Goal: Task Accomplishment & Management: Use online tool/utility

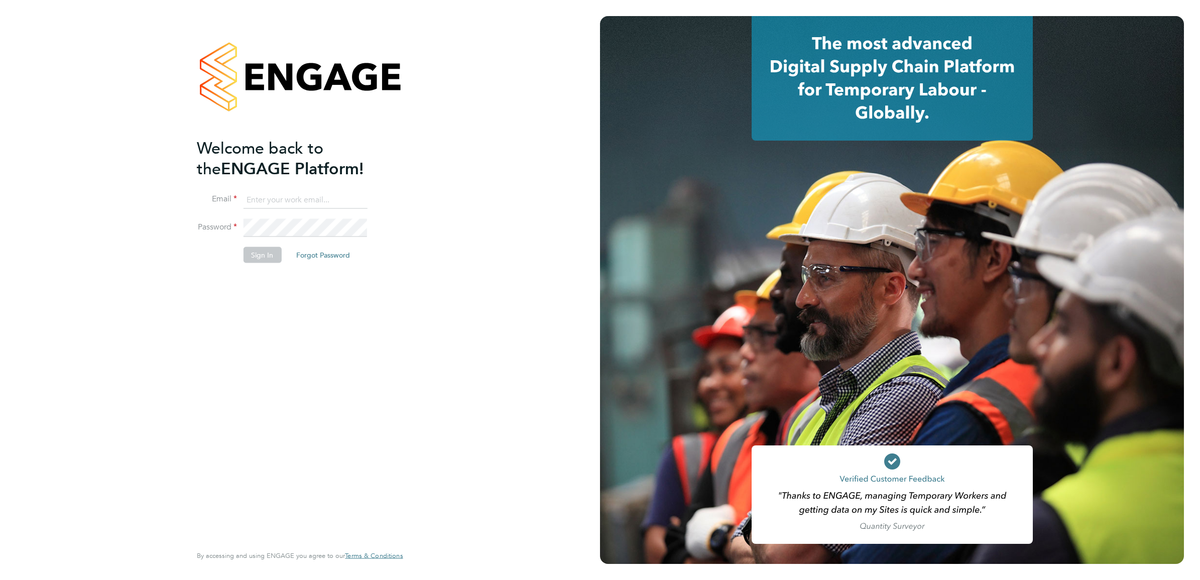
type input "[PERSON_NAME][EMAIL_ADDRESS][PERSON_NAME][DOMAIN_NAME]"
click at [267, 251] on button "Sign In" at bounding box center [262, 255] width 38 height 16
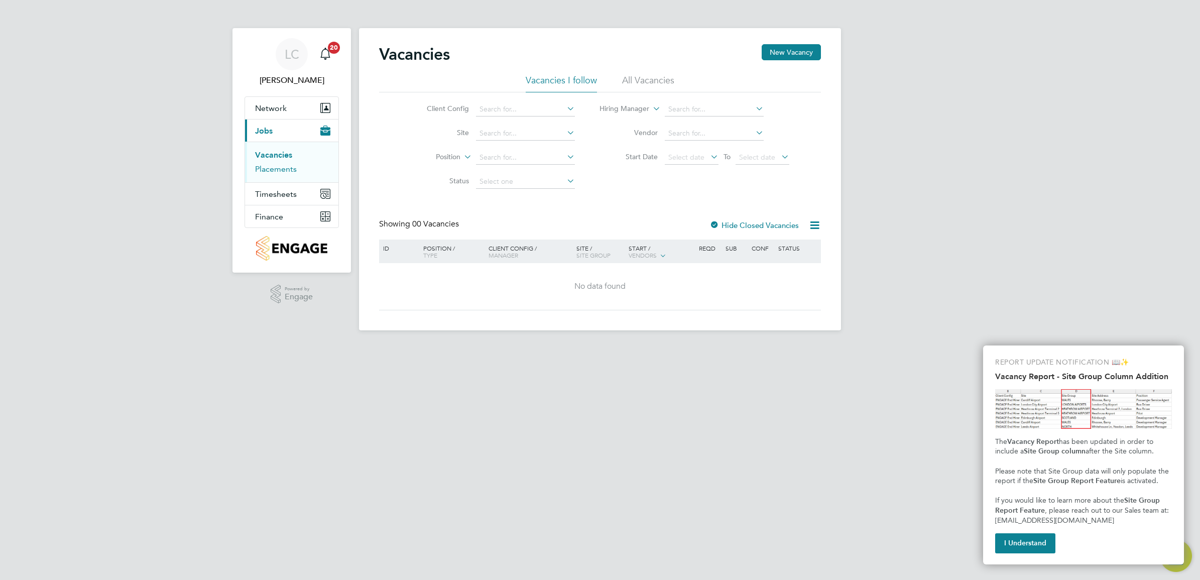
click at [284, 167] on link "Placements" at bounding box center [276, 169] width 42 height 10
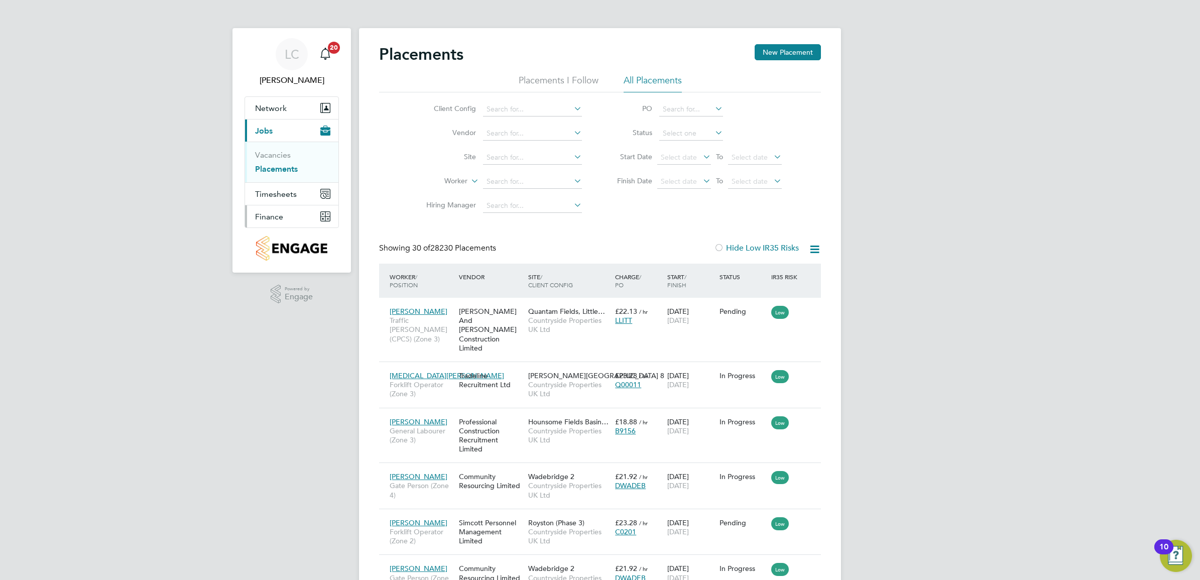
click at [288, 214] on button "Finance" at bounding box center [291, 216] width 93 height 22
click at [292, 202] on link "Invoices & Credit Notes" at bounding box center [286, 205] width 63 height 20
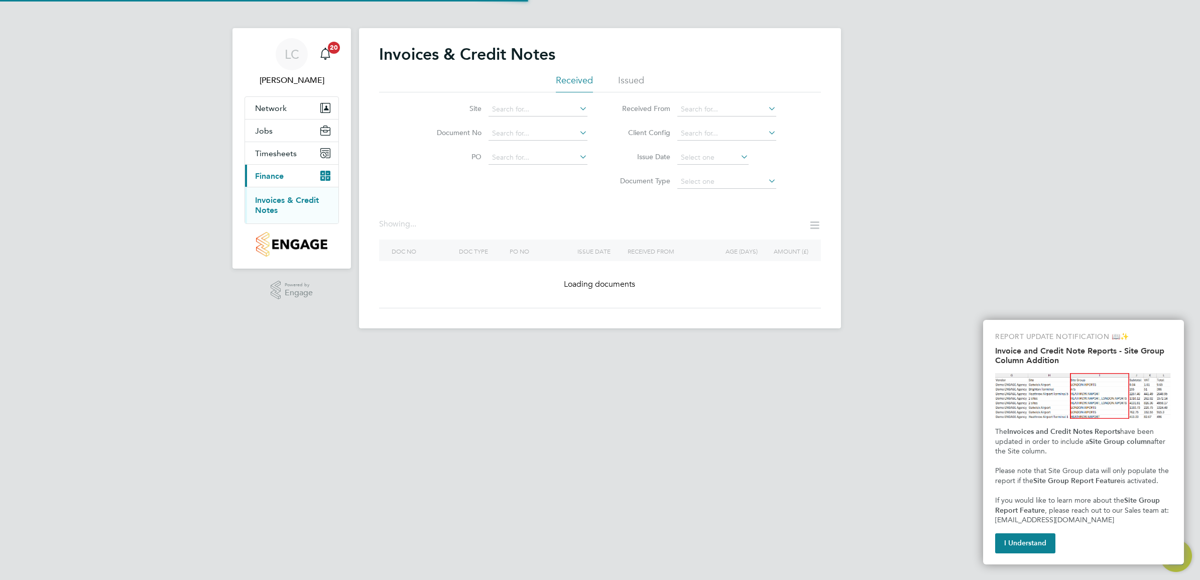
click at [944, 235] on div "LC [PERSON_NAME] Notifications 20 Applications: Network Team Members Sites Work…" at bounding box center [600, 172] width 1200 height 345
click at [1008, 547] on button "I Understand" at bounding box center [1025, 543] width 60 height 20
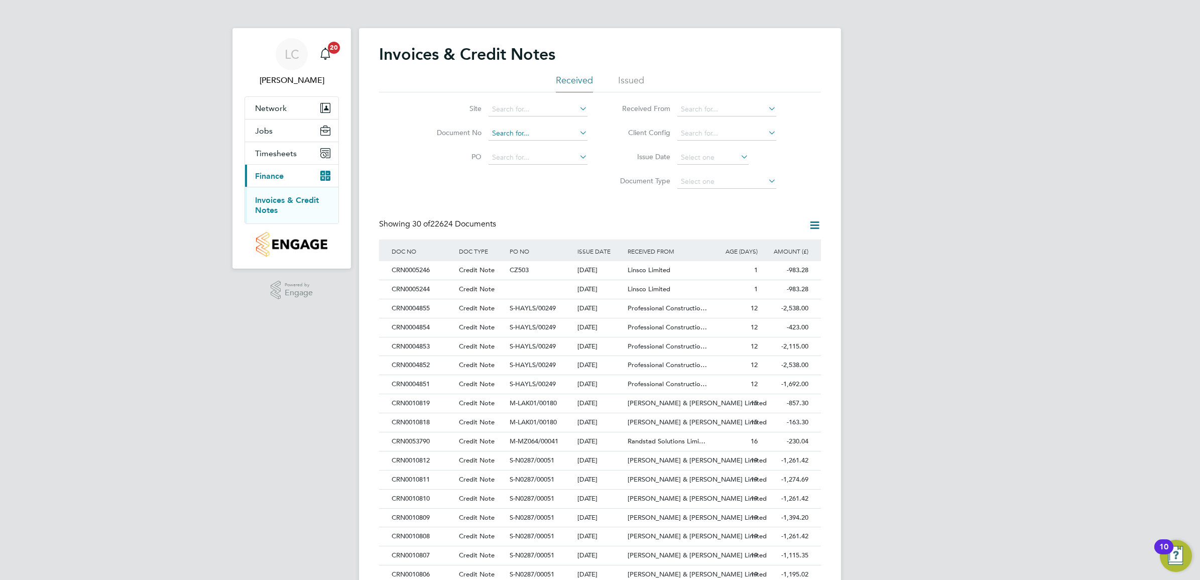
click at [515, 130] on input at bounding box center [538, 134] width 99 height 14
click at [523, 106] on input at bounding box center [538, 109] width 99 height 14
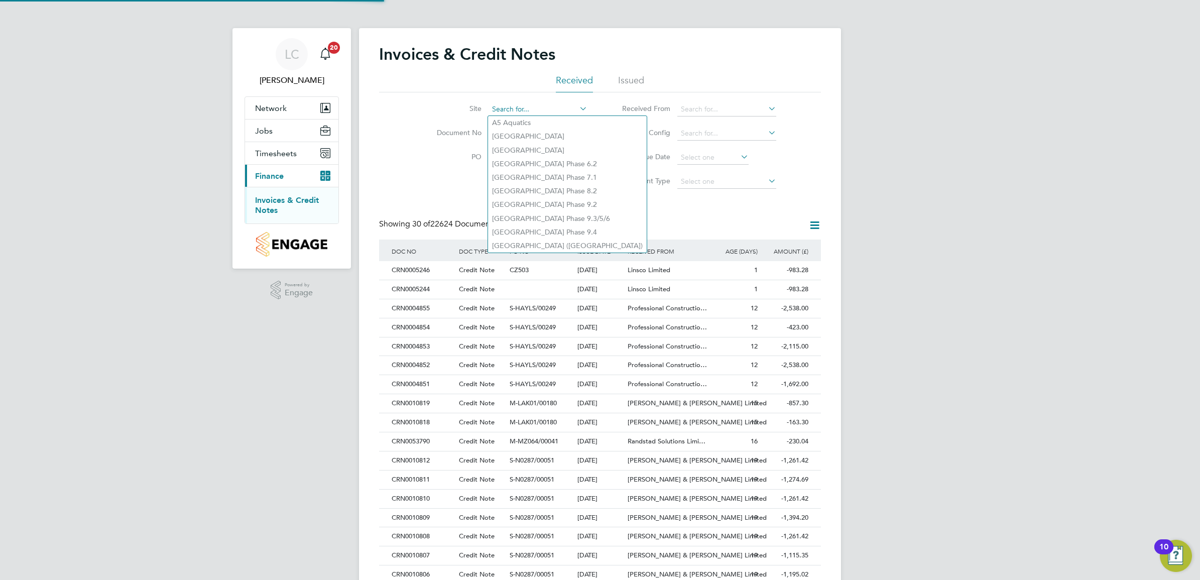
click at [499, 106] on input at bounding box center [538, 109] width 99 height 14
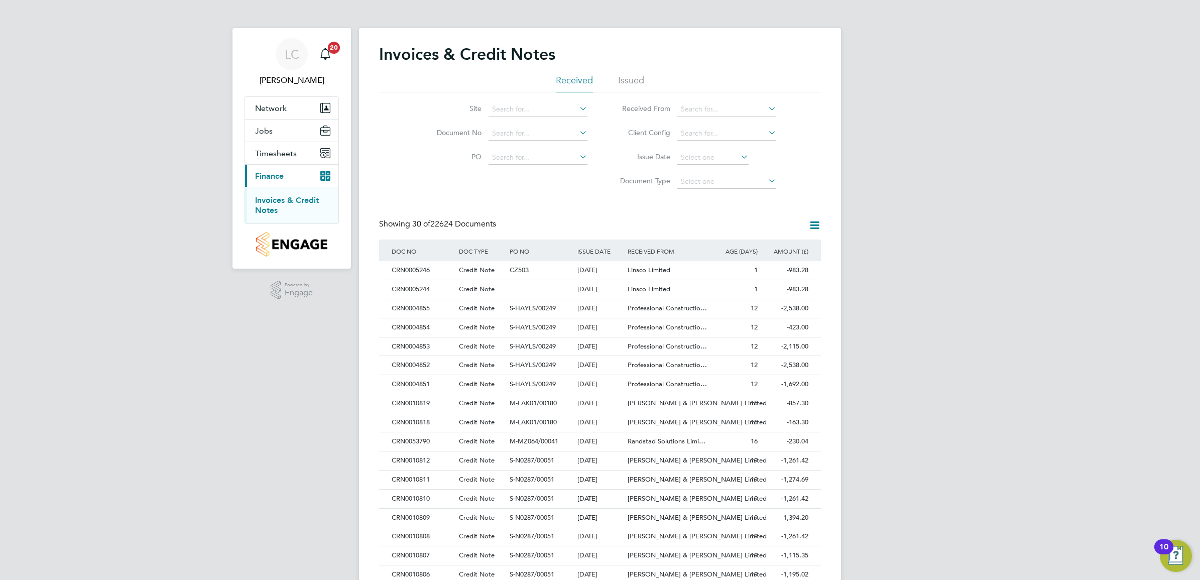
click at [503, 128] on li "A5 Aquatics" at bounding box center [567, 123] width 159 height 14
type input "A5 Aquatics"
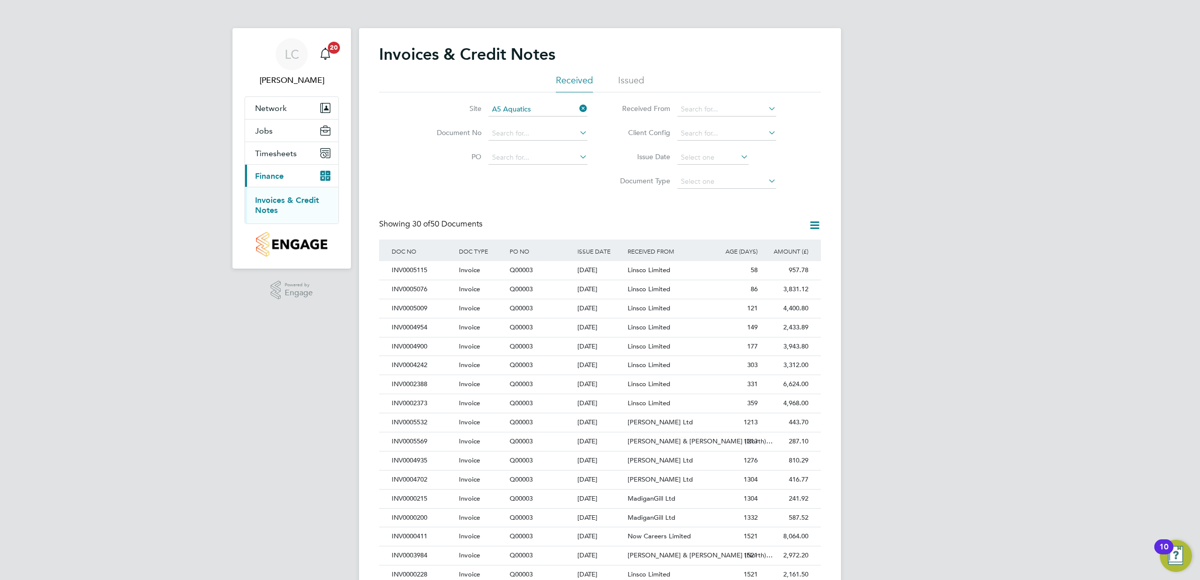
click at [578, 108] on icon at bounding box center [578, 108] width 0 height 14
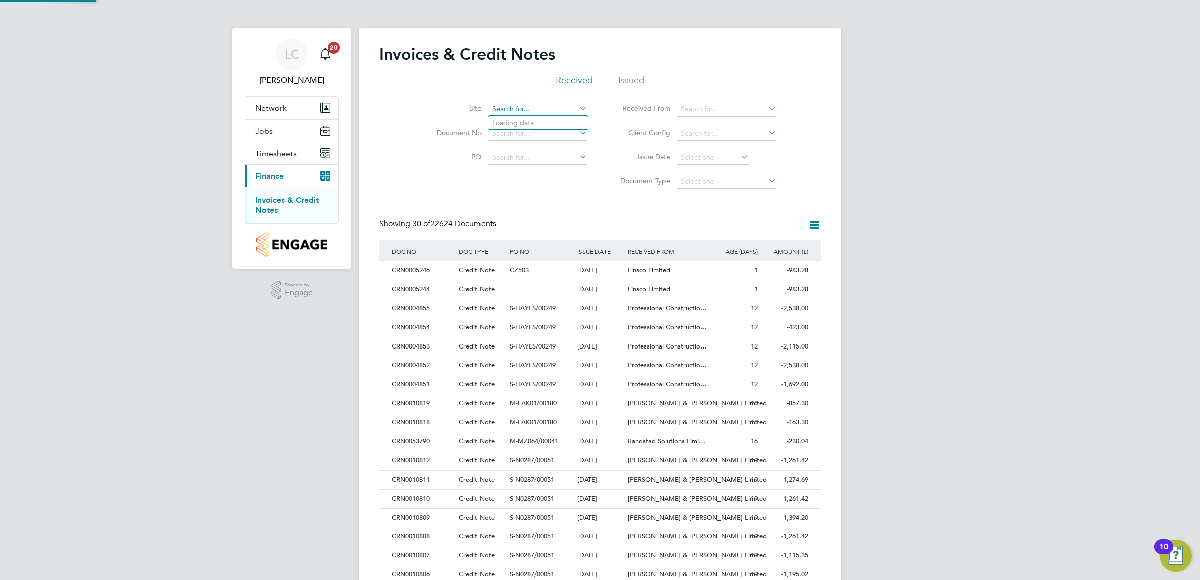
click at [523, 109] on input at bounding box center [538, 109] width 99 height 14
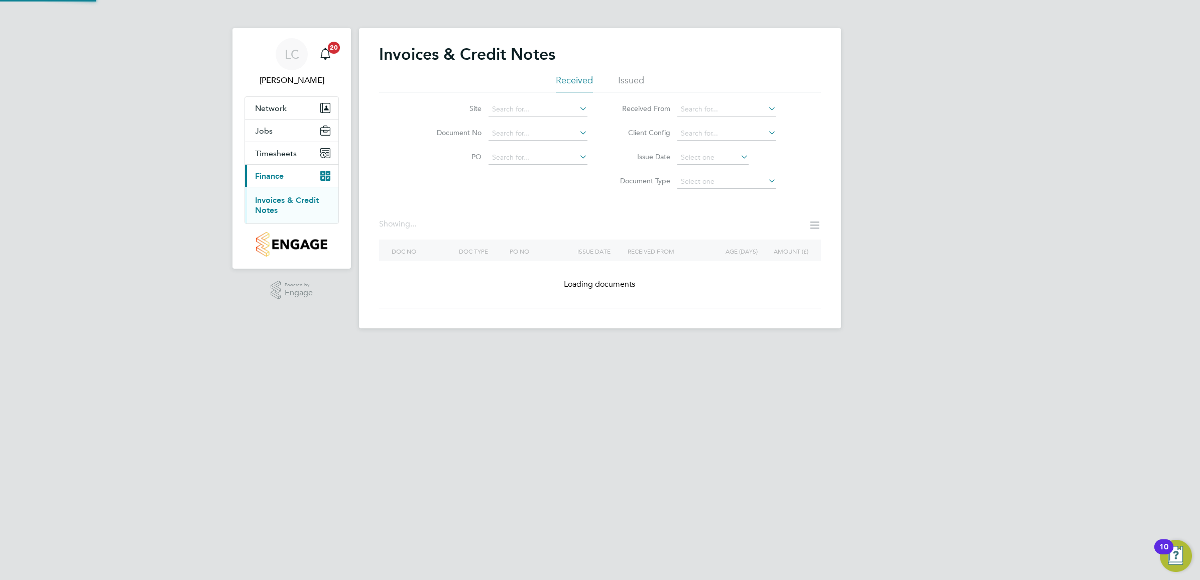
click at [222, 333] on div "LC [PERSON_NAME] Notifications 20 Applications: Network Team Members Sites Work…" at bounding box center [600, 172] width 1200 height 345
click at [511, 108] on input at bounding box center [538, 109] width 99 height 14
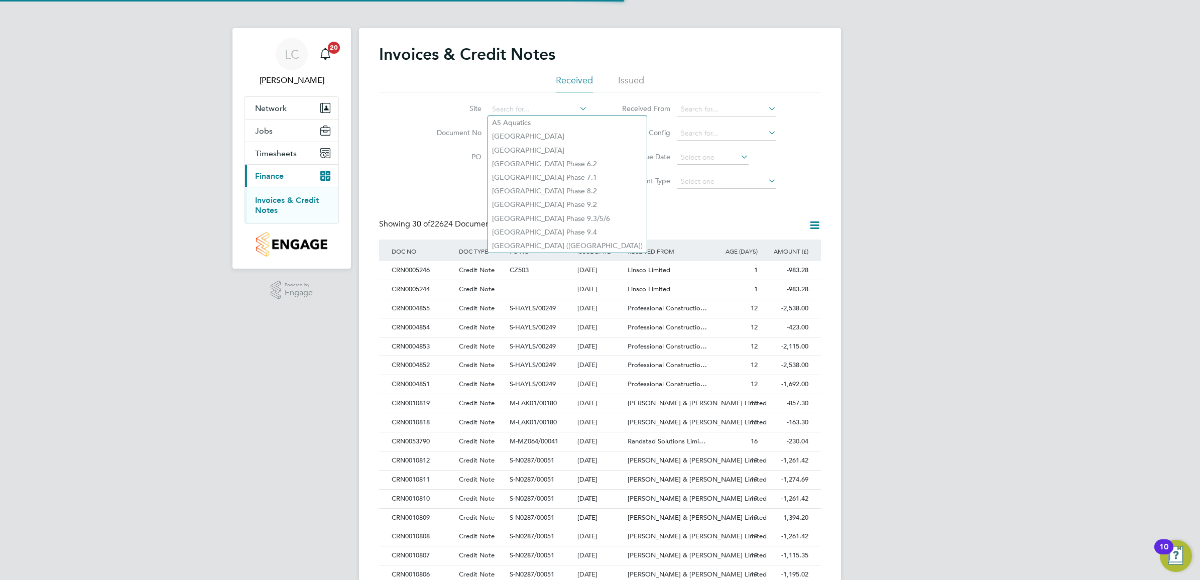
click at [423, 177] on div "Site Document No PO Status Paid Date Issued To Received From Client Config Issu…" at bounding box center [600, 142] width 442 height 101
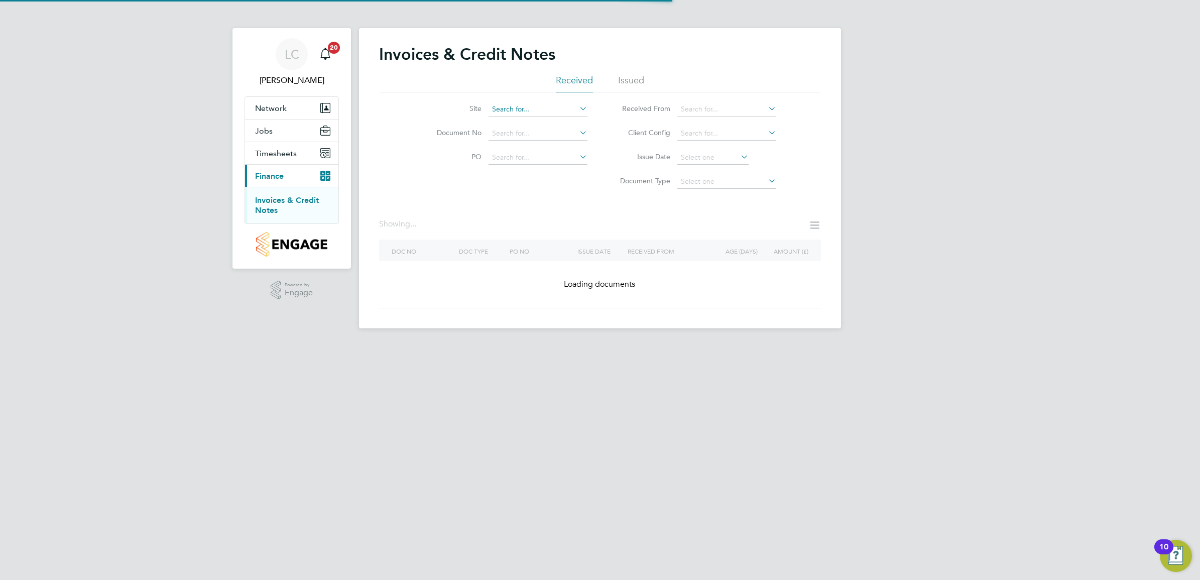
click at [499, 111] on input at bounding box center [538, 109] width 99 height 14
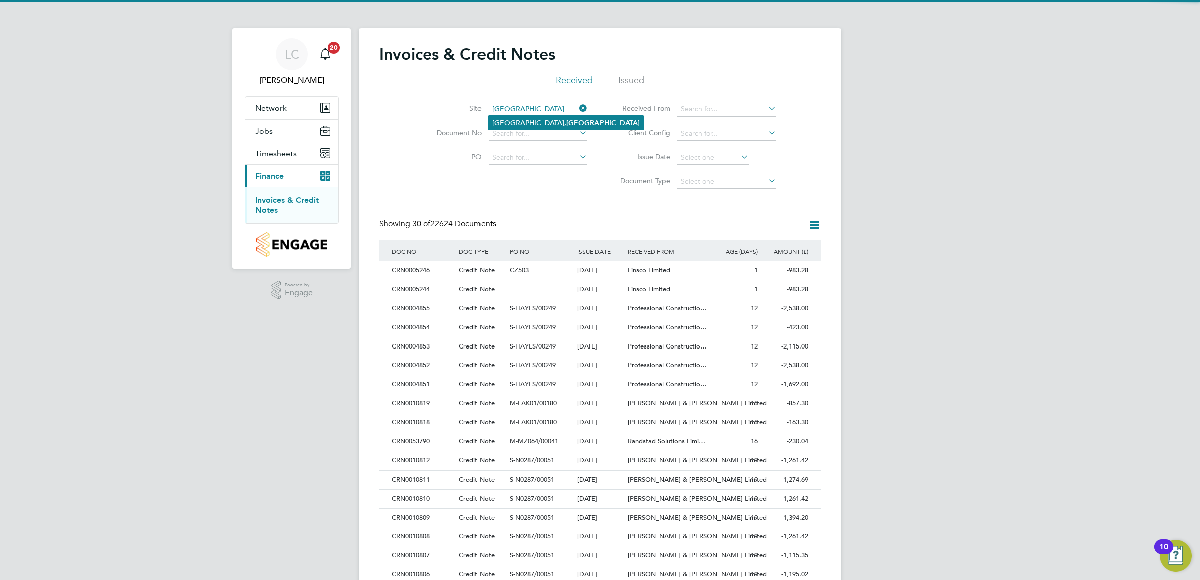
click at [535, 121] on li "[GEOGRAPHIC_DATA], [GEOGRAPHIC_DATA]" at bounding box center [566, 123] width 156 height 14
type input "[GEOGRAPHIC_DATA], [GEOGRAPHIC_DATA]"
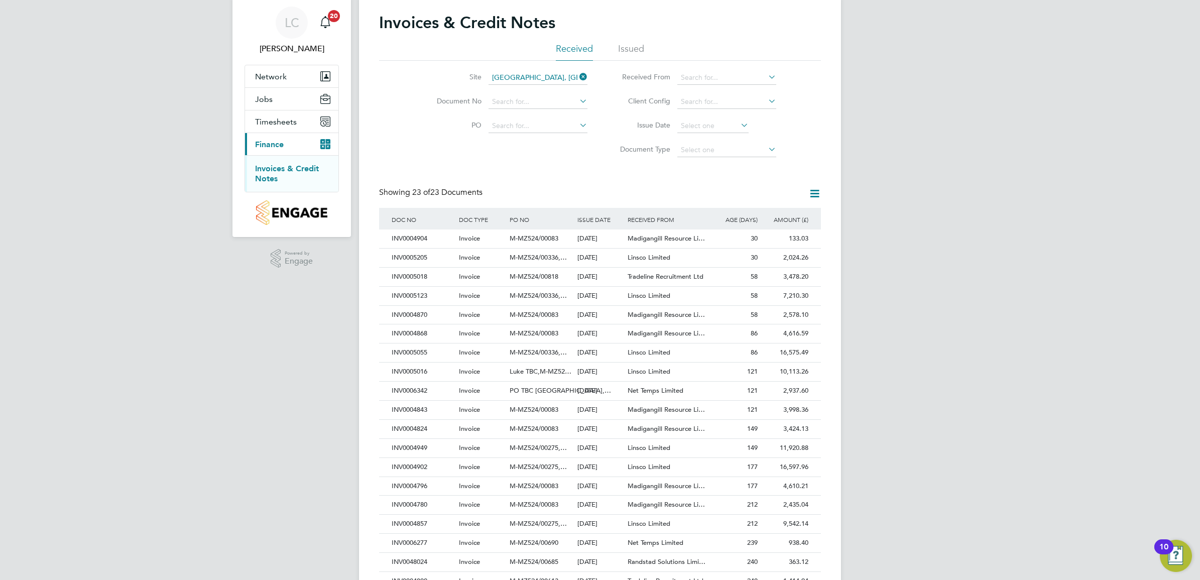
click at [810, 194] on icon at bounding box center [815, 193] width 13 height 13
click at [776, 246] on li "Export transactions" at bounding box center [773, 246] width 95 height 14
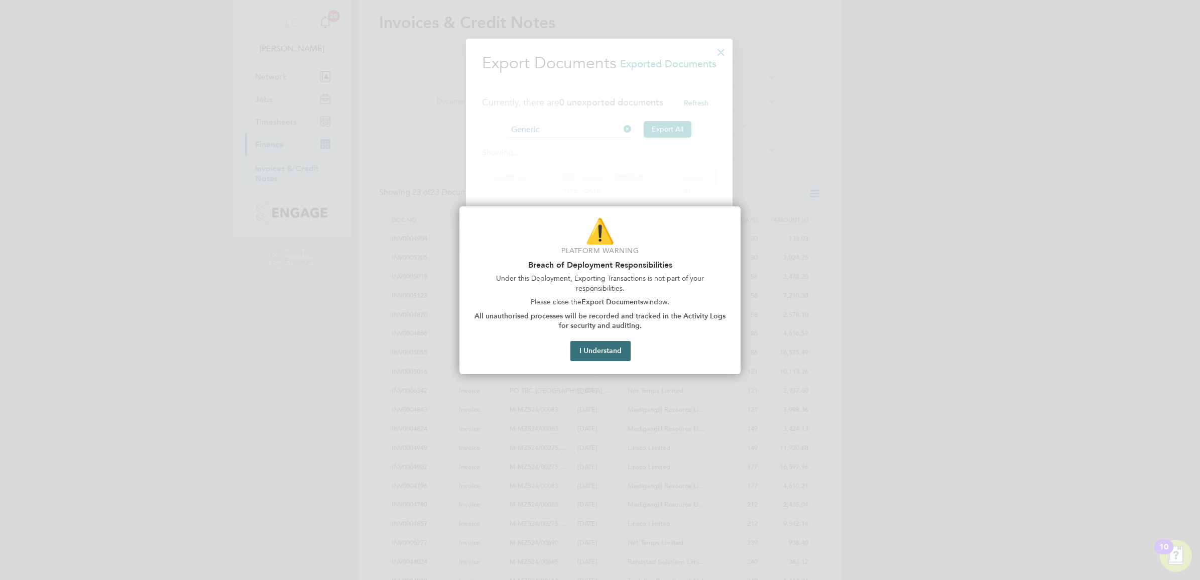
click at [610, 350] on button "I Understand" at bounding box center [601, 351] width 60 height 20
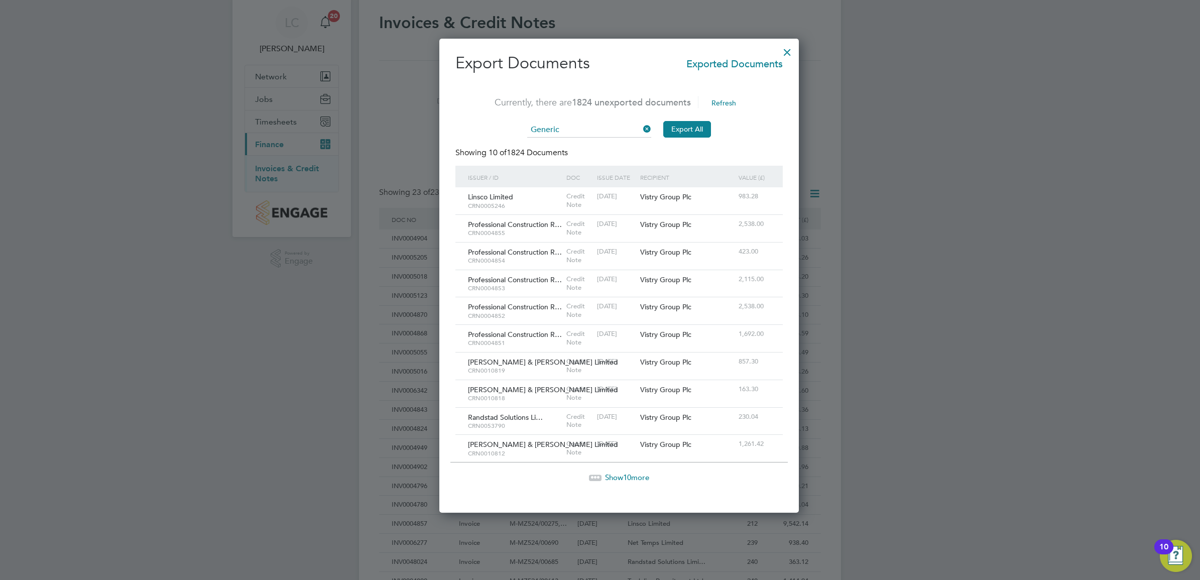
click at [778, 53] on div at bounding box center [787, 50] width 18 height 18
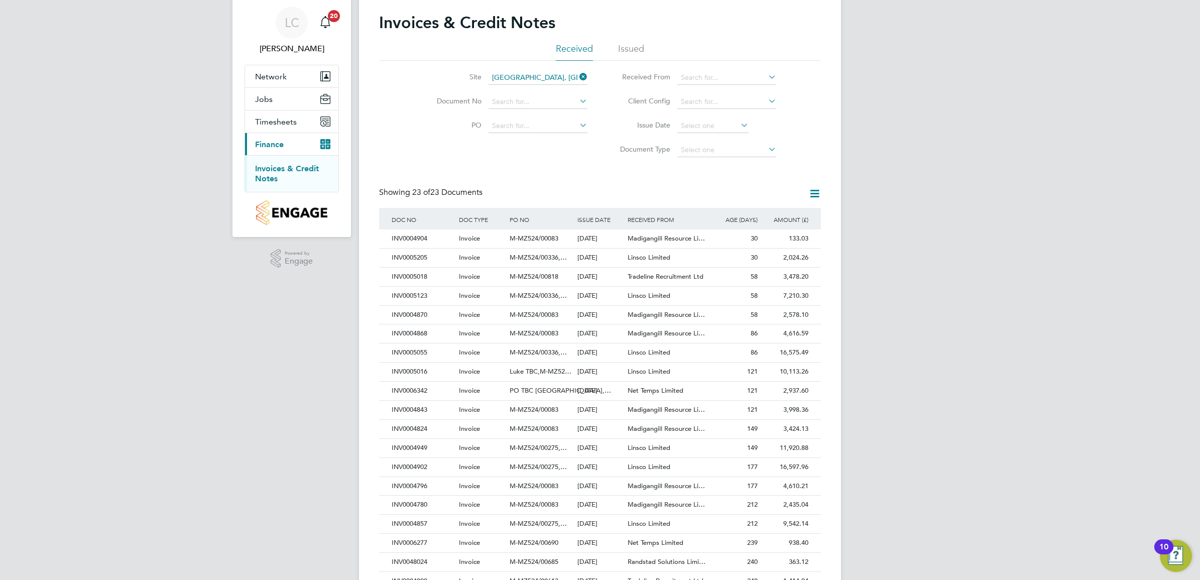
click at [810, 192] on icon at bounding box center [815, 193] width 13 height 13
click at [609, 181] on div "Invoices & Credit Notes Received Issued Site [GEOGRAPHIC_DATA] Document No PO S…" at bounding box center [600, 340] width 442 height 654
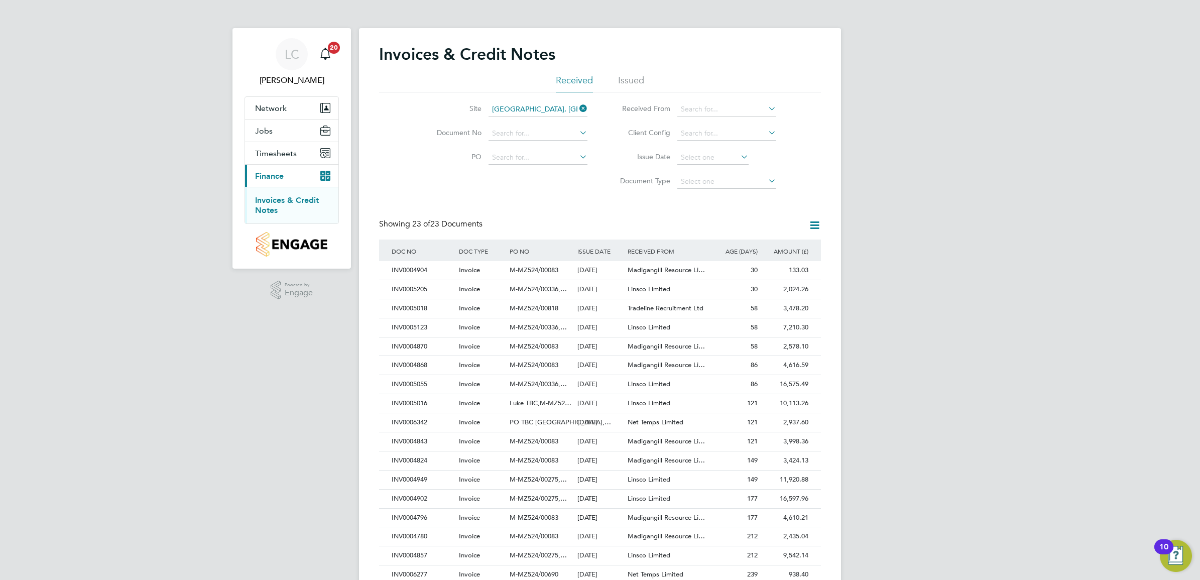
click at [633, 76] on li "Issued" at bounding box center [631, 83] width 26 height 18
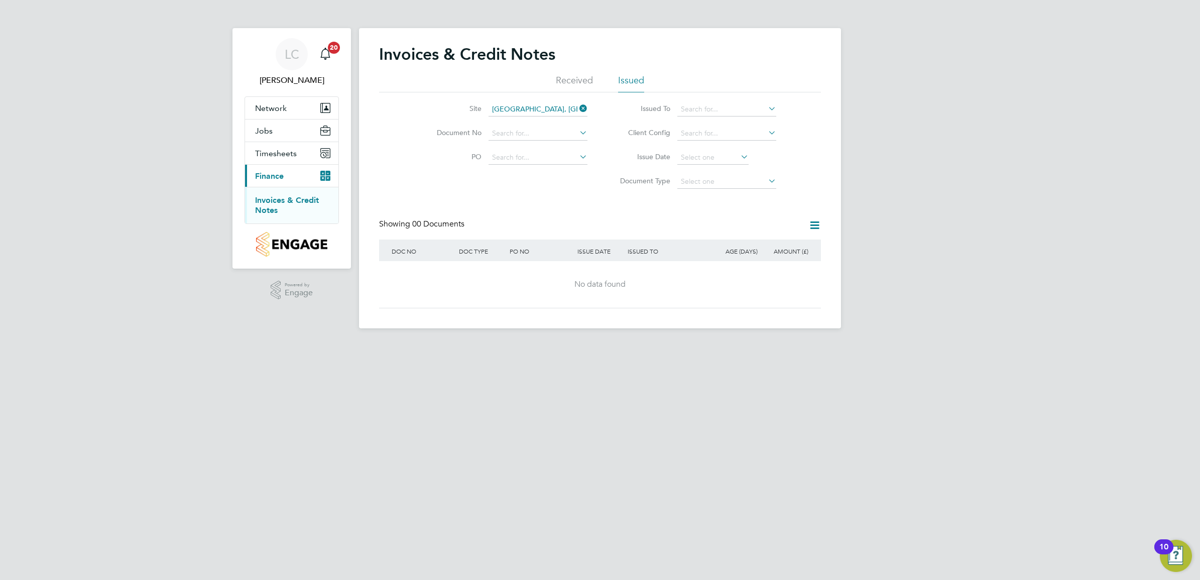
click at [588, 76] on li "Received" at bounding box center [574, 83] width 37 height 18
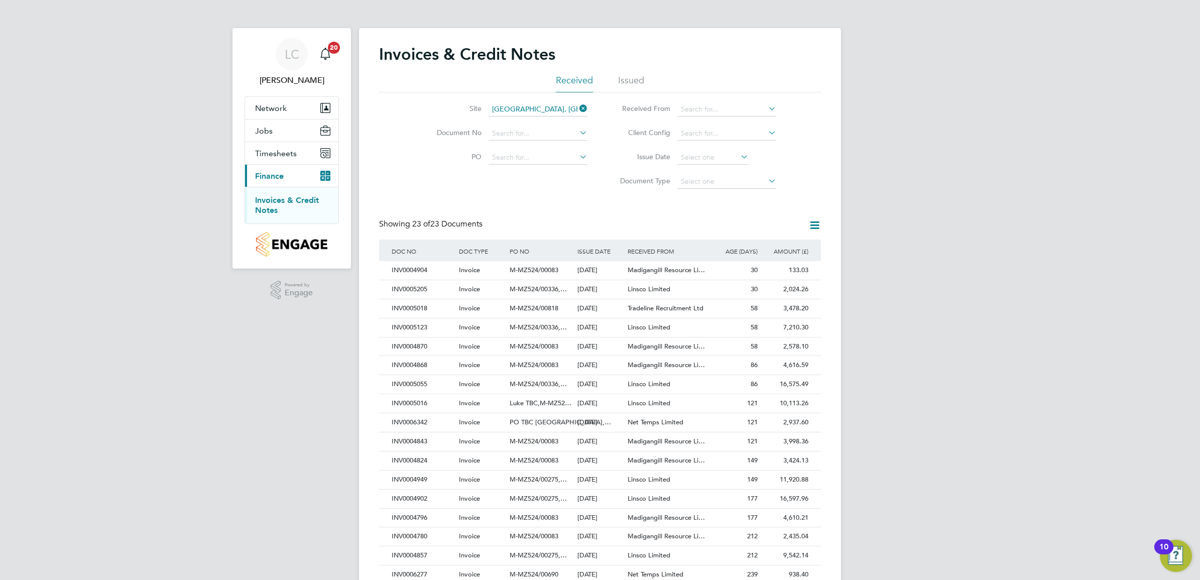
click at [815, 228] on icon at bounding box center [815, 225] width 13 height 13
click at [775, 276] on li "Export transactions" at bounding box center [773, 277] width 95 height 14
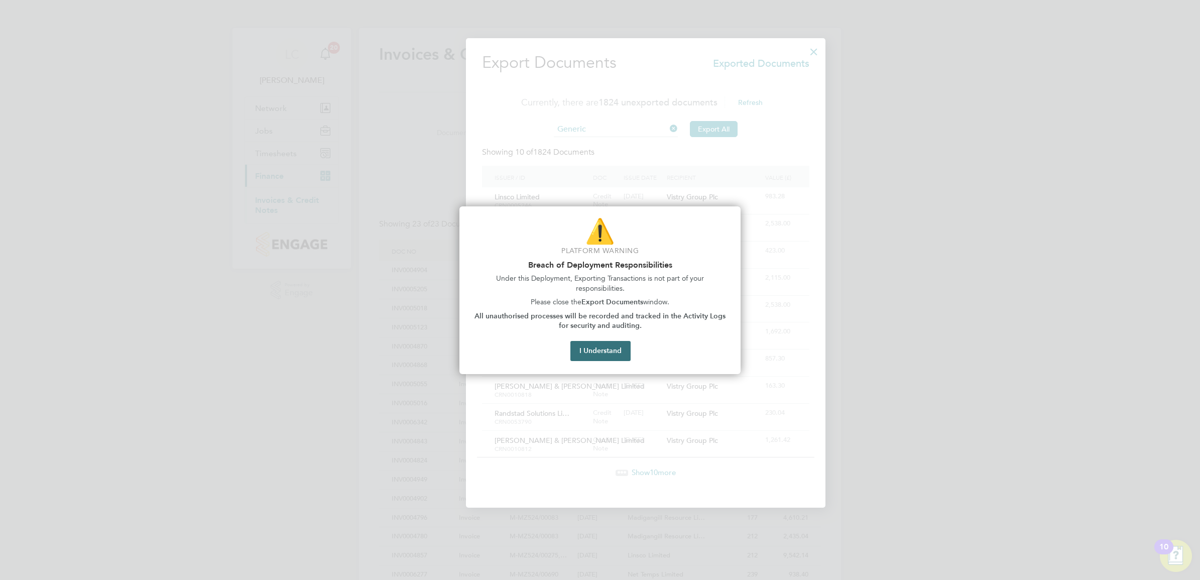
click at [619, 353] on button "I Understand" at bounding box center [601, 351] width 60 height 20
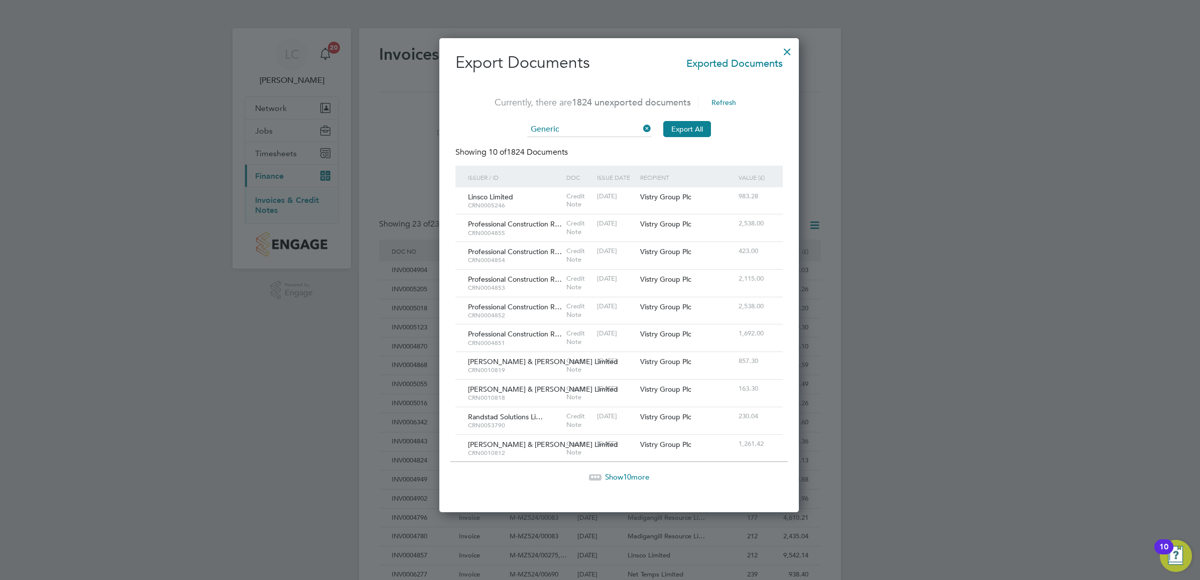
click at [778, 54] on div at bounding box center [787, 49] width 18 height 18
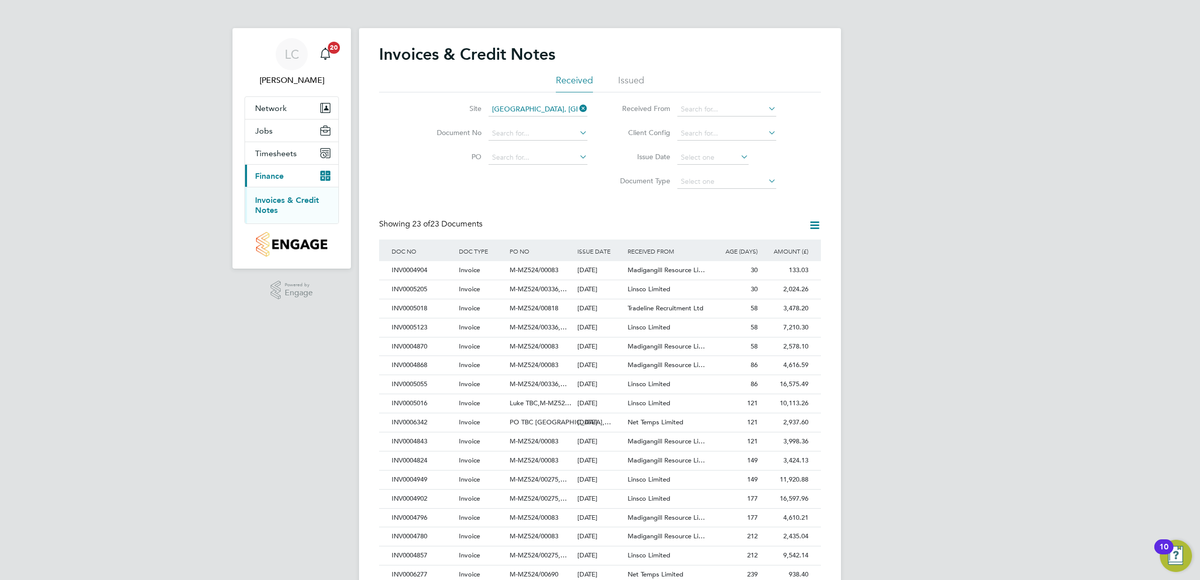
click at [813, 225] on icon at bounding box center [815, 225] width 13 height 13
click at [771, 248] on li "Download invoices" at bounding box center [773, 249] width 95 height 14
